Goal: Information Seeking & Learning: Learn about a topic

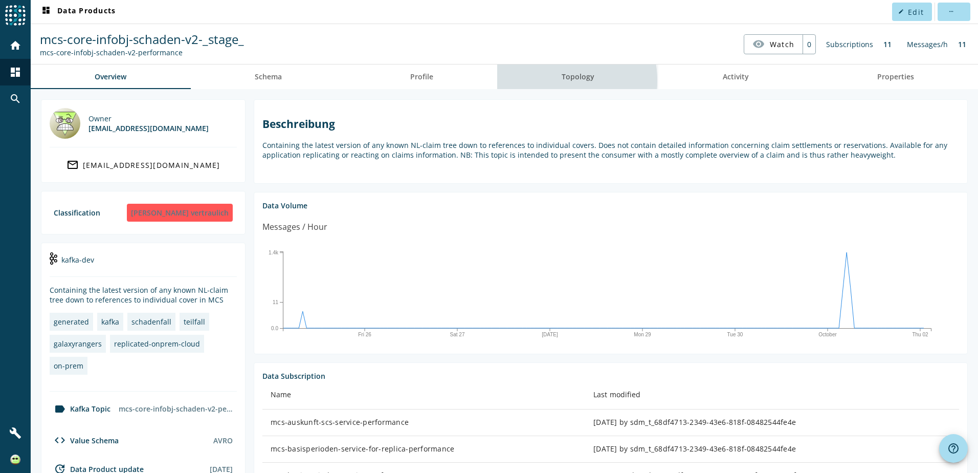
click at [551, 80] on link "Topology" at bounding box center [577, 76] width 161 height 25
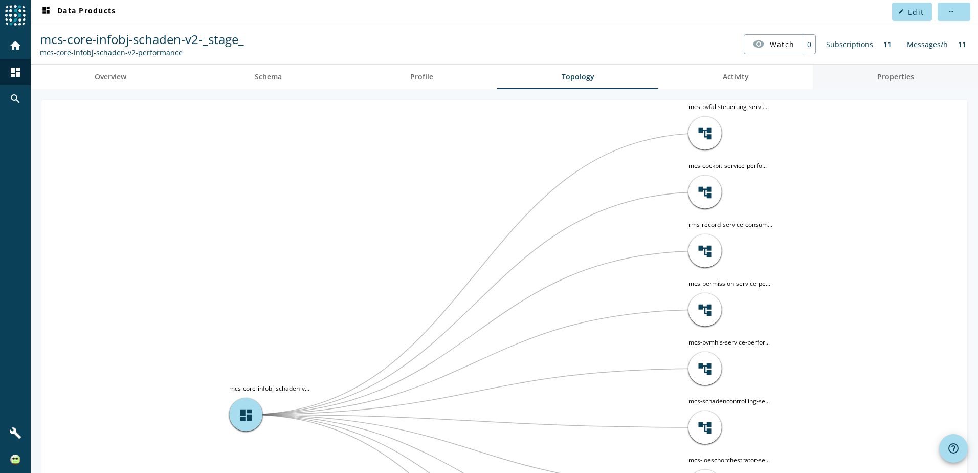
click at [901, 79] on span "Properties" at bounding box center [895, 76] width 37 height 7
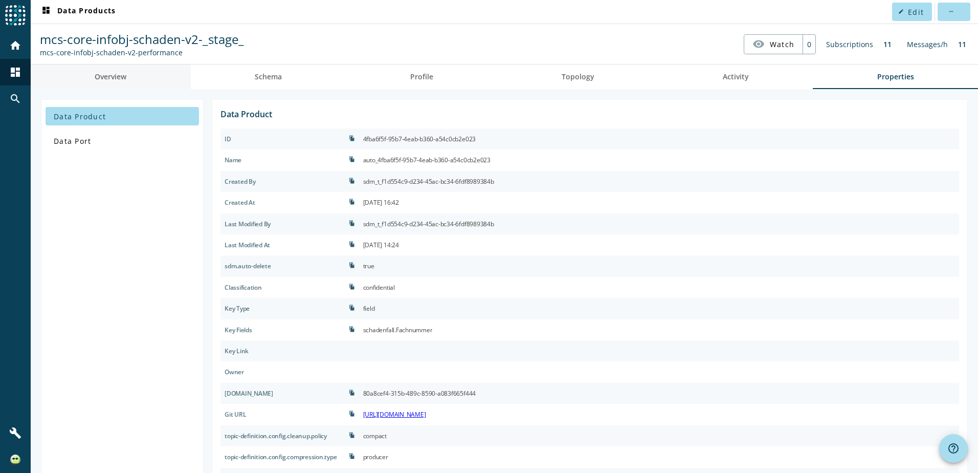
click at [147, 78] on link "Overview" at bounding box center [111, 76] width 160 height 25
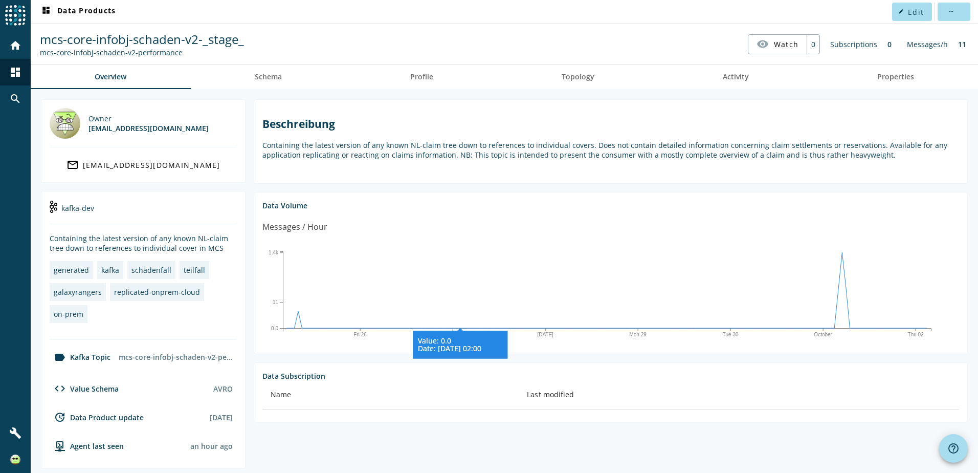
scroll to position [109, 0]
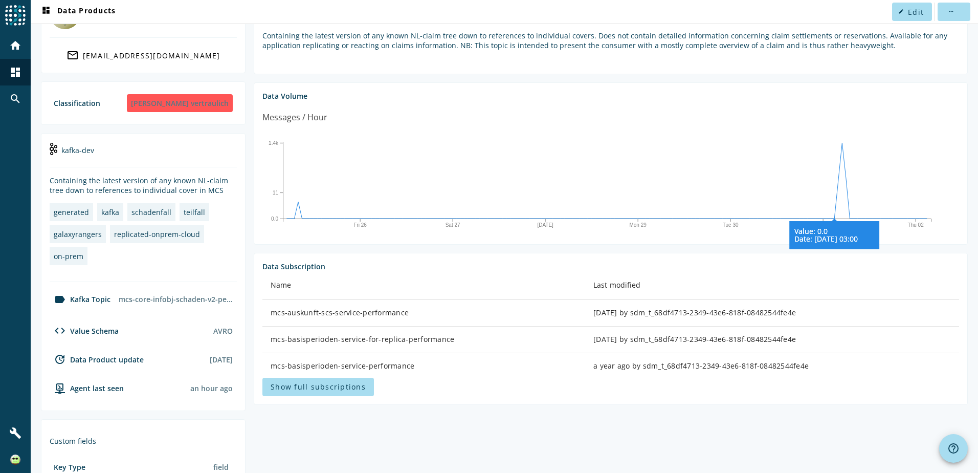
click at [837, 144] on icon "Fri 26 Sat 27 Sep 28 Mon 29 Tue 30 October Thu 02 0.0 11 1.4k Value: 0.0 Date: …" at bounding box center [606, 182] width 689 height 102
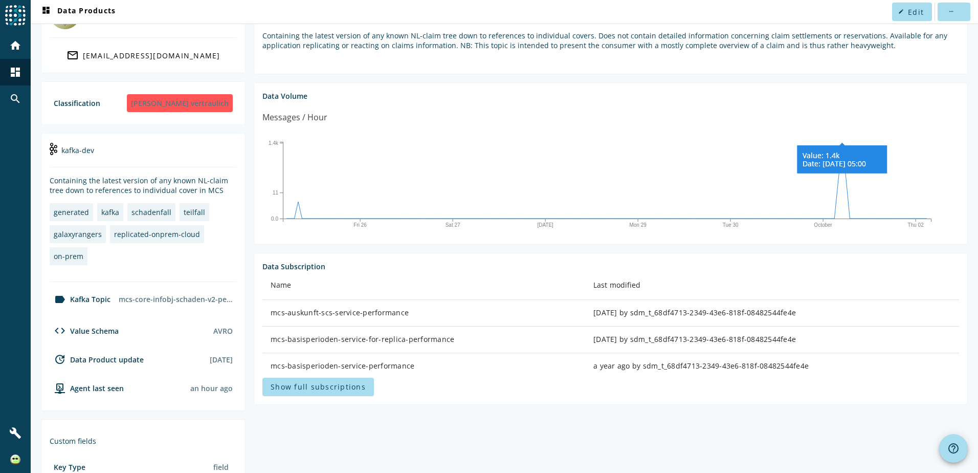
click at [842, 146] on icon at bounding box center [843, 158] width 90 height 30
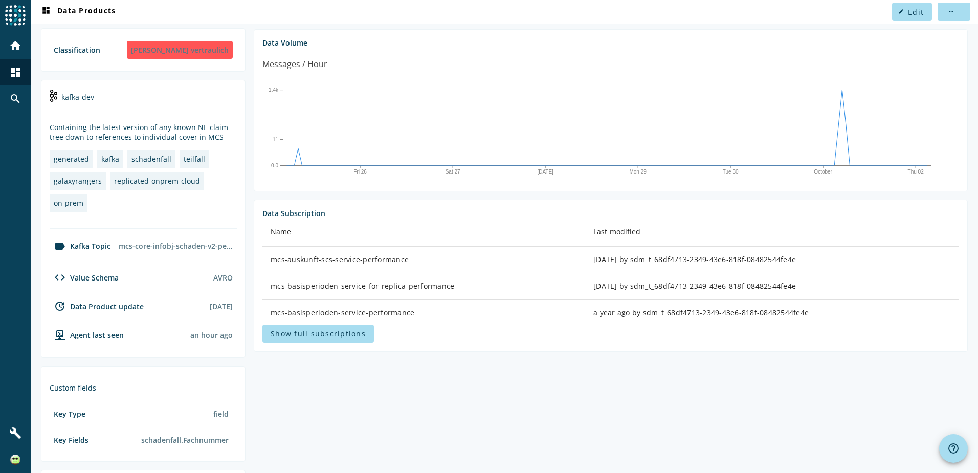
scroll to position [0, 0]
